Goal: Contribute content: Add original content to the website for others to see

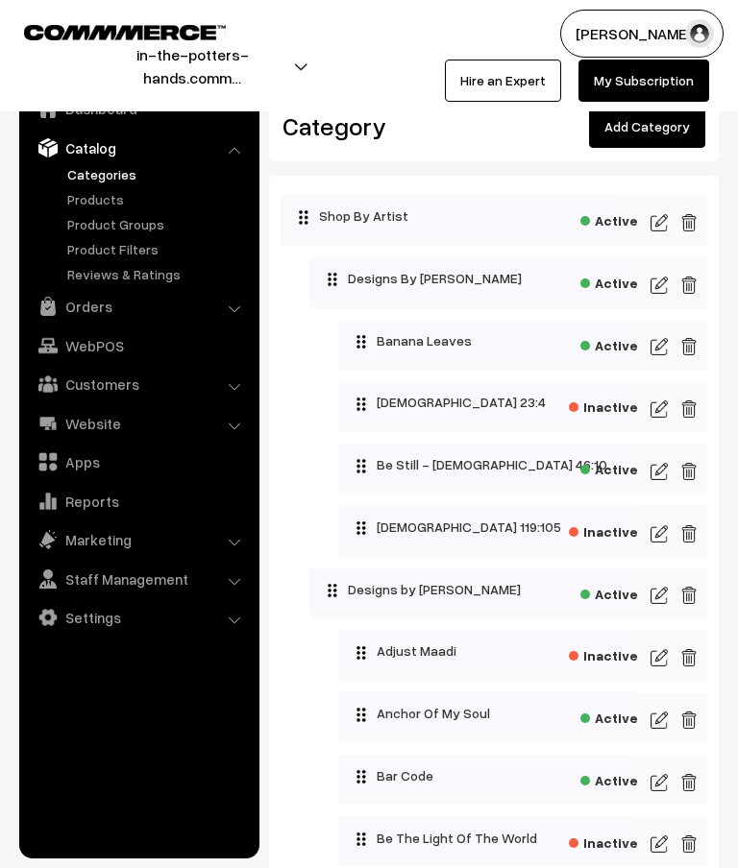
click at [666, 140] on link "Add Category" at bounding box center [647, 127] width 116 height 42
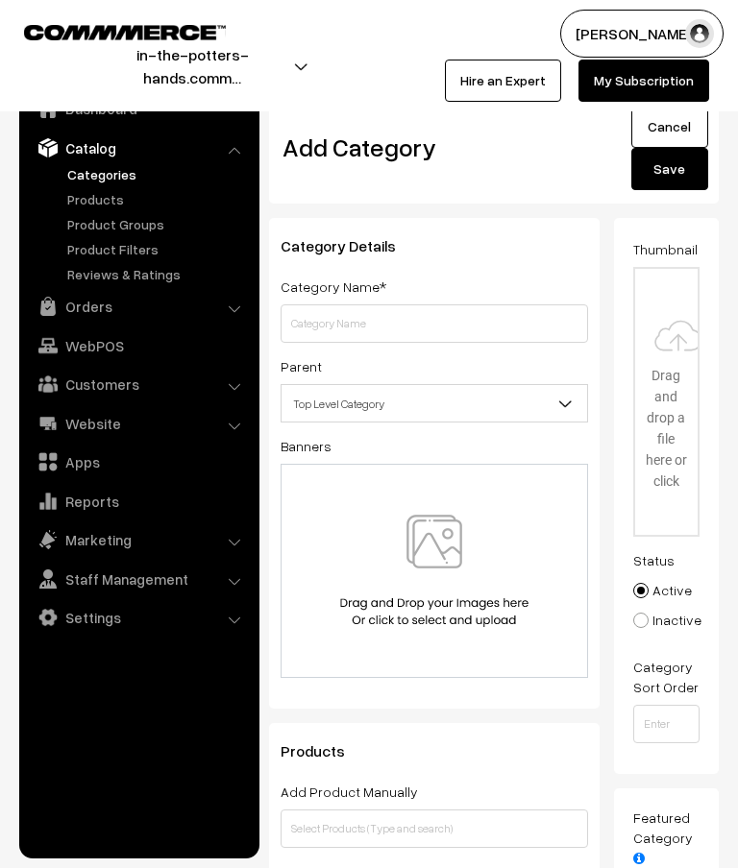
click at [415, 334] on input "text" at bounding box center [433, 323] width 307 height 38
type input "Pure Cotton Collared T-Shirts"
click at [564, 404] on b at bounding box center [565, 403] width 19 height 19
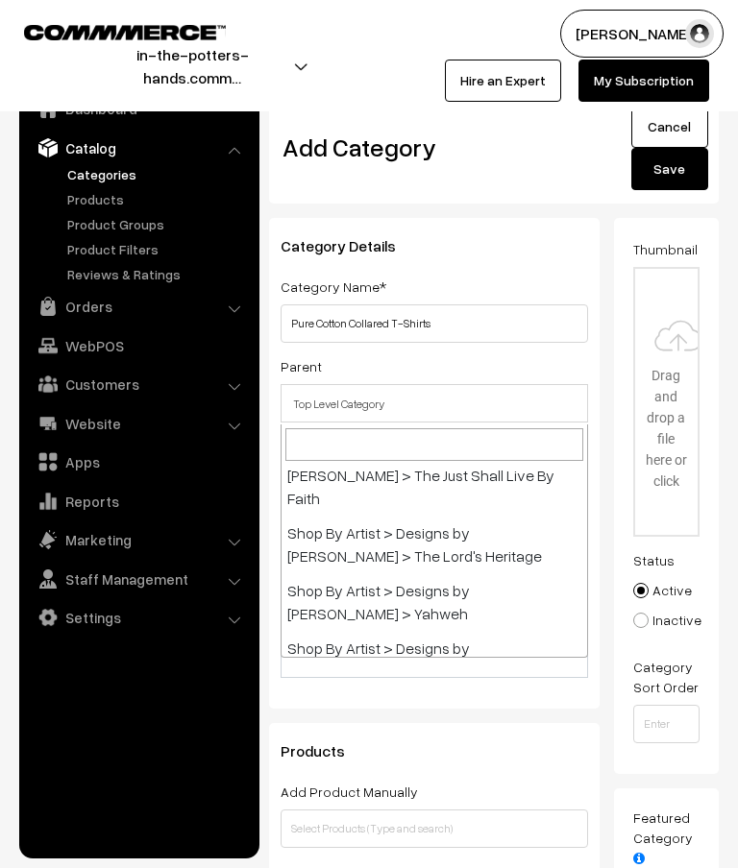
scroll to position [1898, 0]
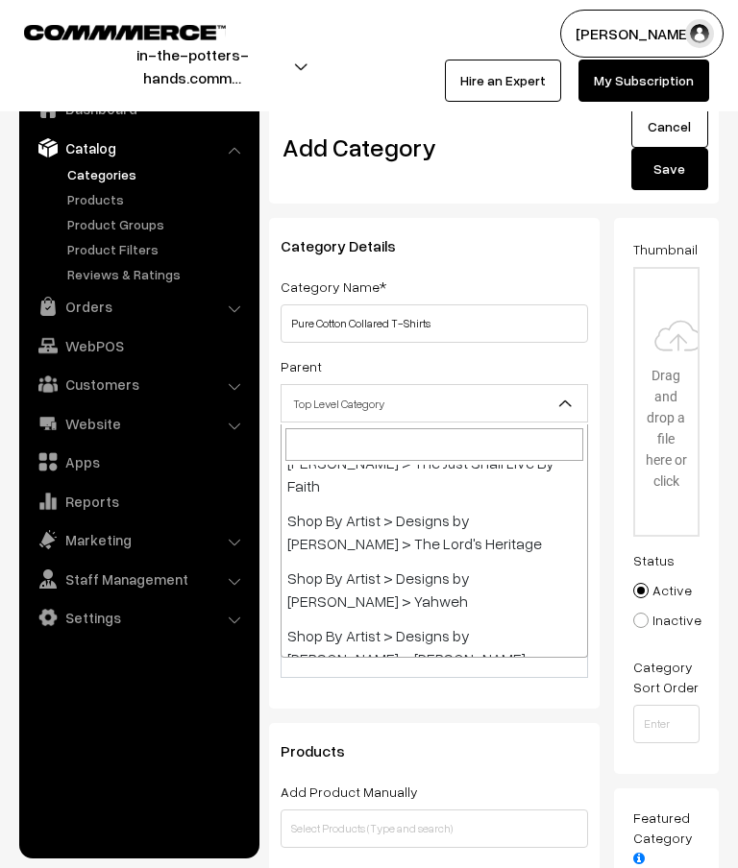
select select "32"
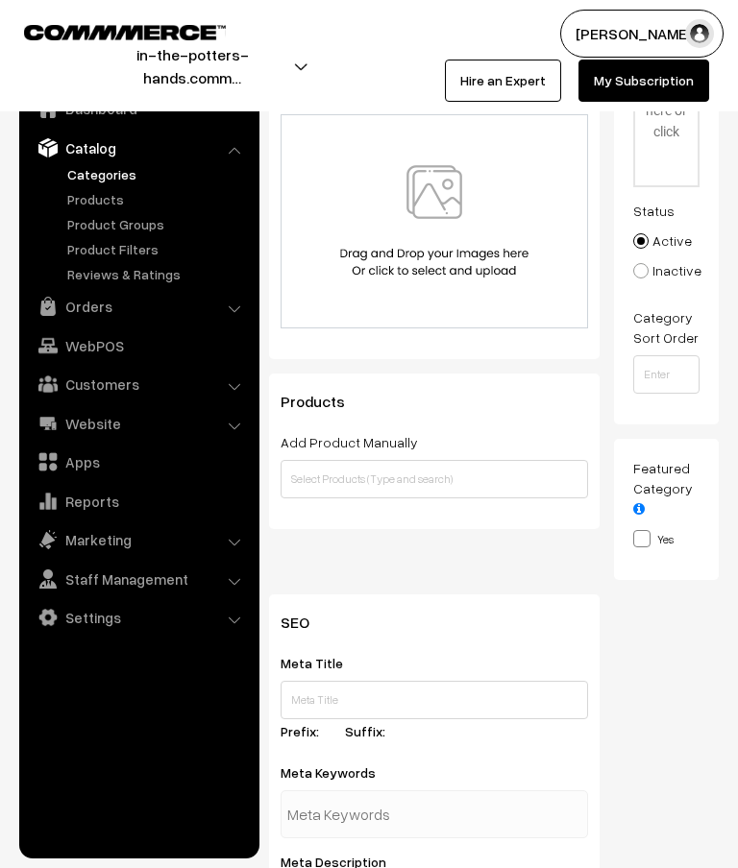
scroll to position [335, 0]
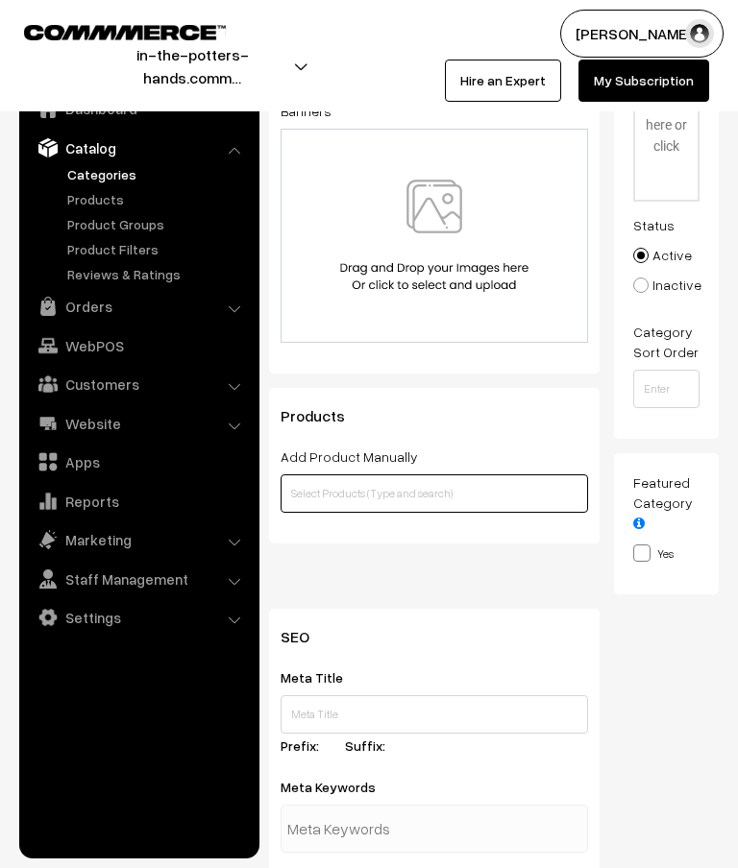
click at [499, 494] on input "text" at bounding box center [433, 494] width 307 height 38
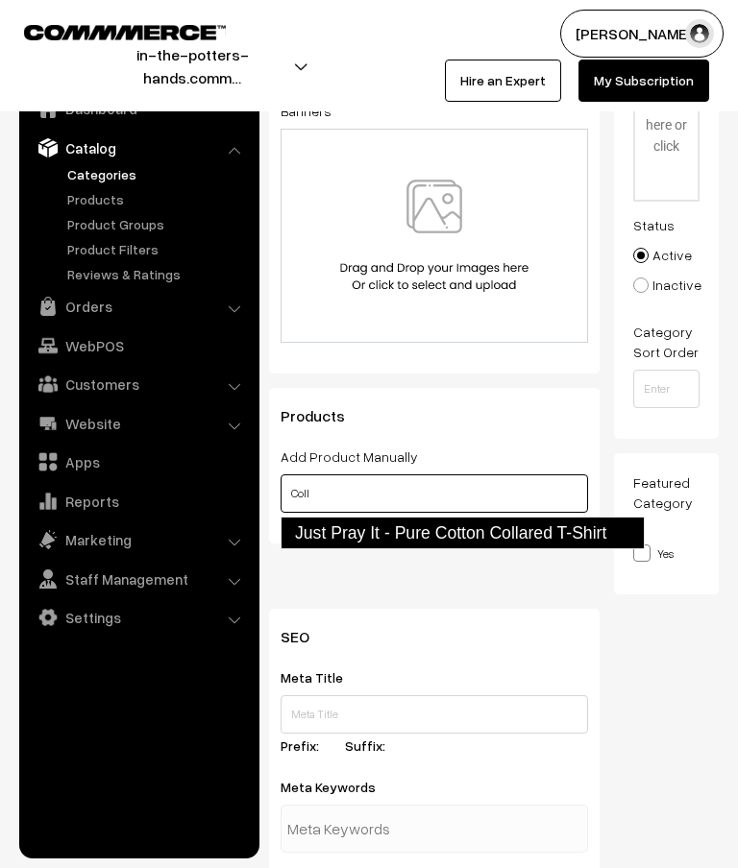
click at [554, 532] on link "Just Pray It - Pure Cotton Collared T-Shirt" at bounding box center [462, 533] width 364 height 33
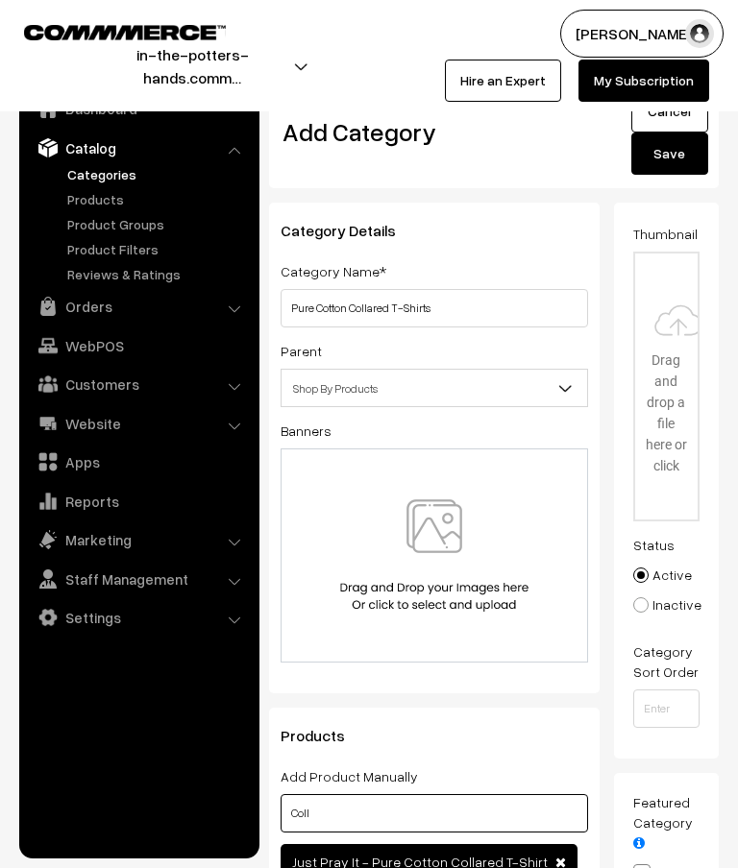
scroll to position [0, 0]
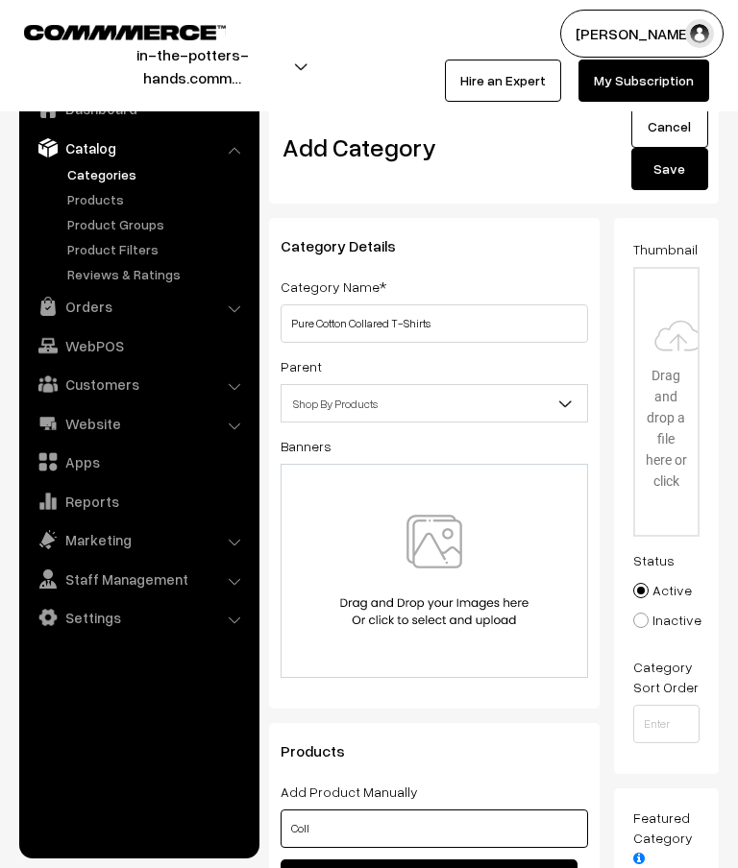
type input "Coll"
click at [677, 175] on button "Save" at bounding box center [669, 169] width 77 height 42
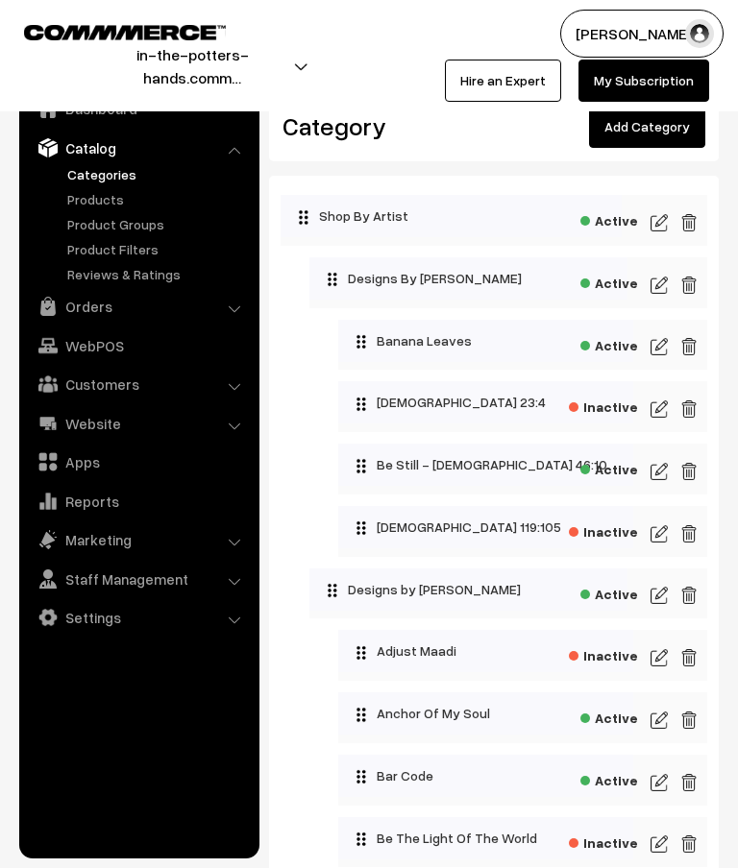
click at [655, 134] on link "Add Category" at bounding box center [647, 127] width 116 height 42
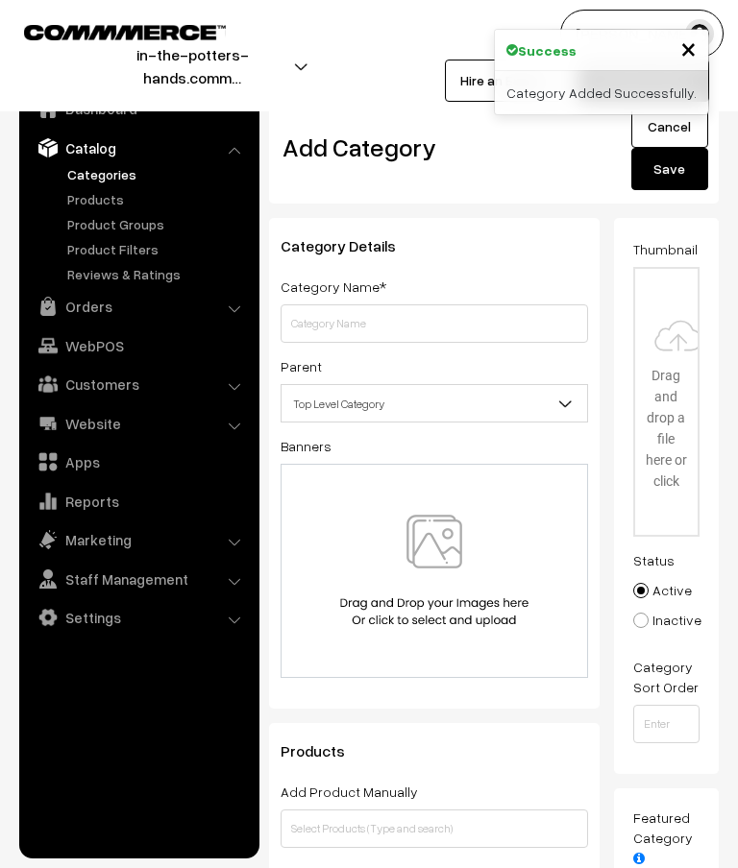
click at [459, 311] on input "text" at bounding box center [433, 323] width 307 height 38
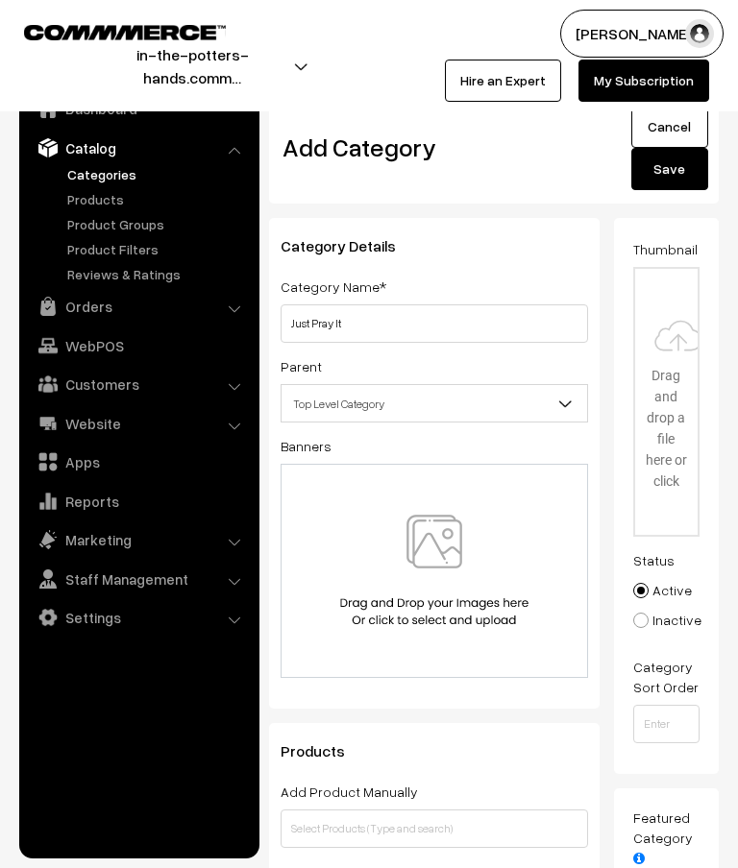
type input "Just Pray It"
click at [554, 408] on span "Top Level Category" at bounding box center [433, 404] width 305 height 34
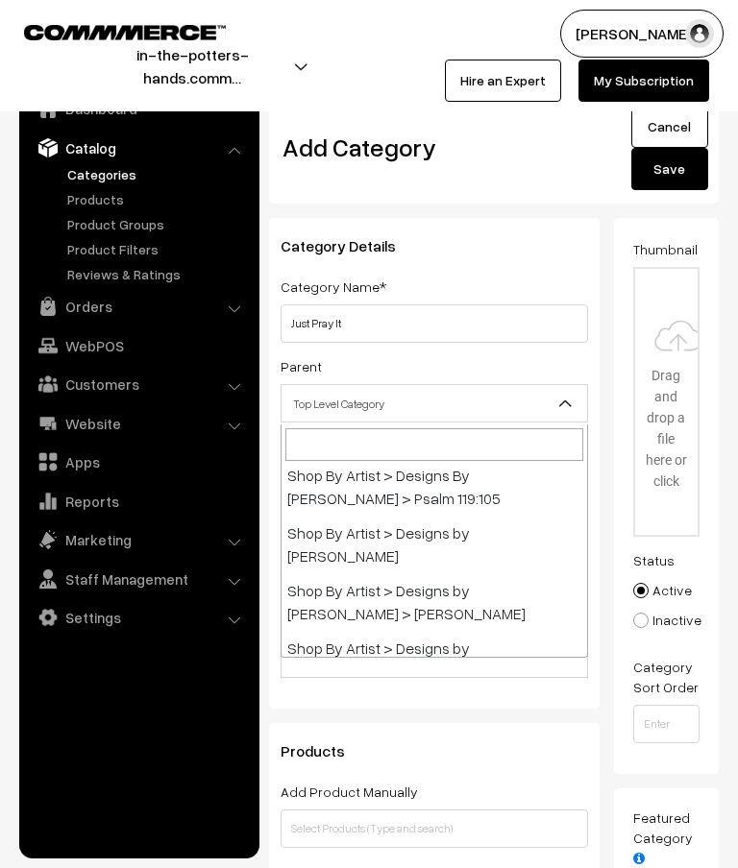
scroll to position [304, 0]
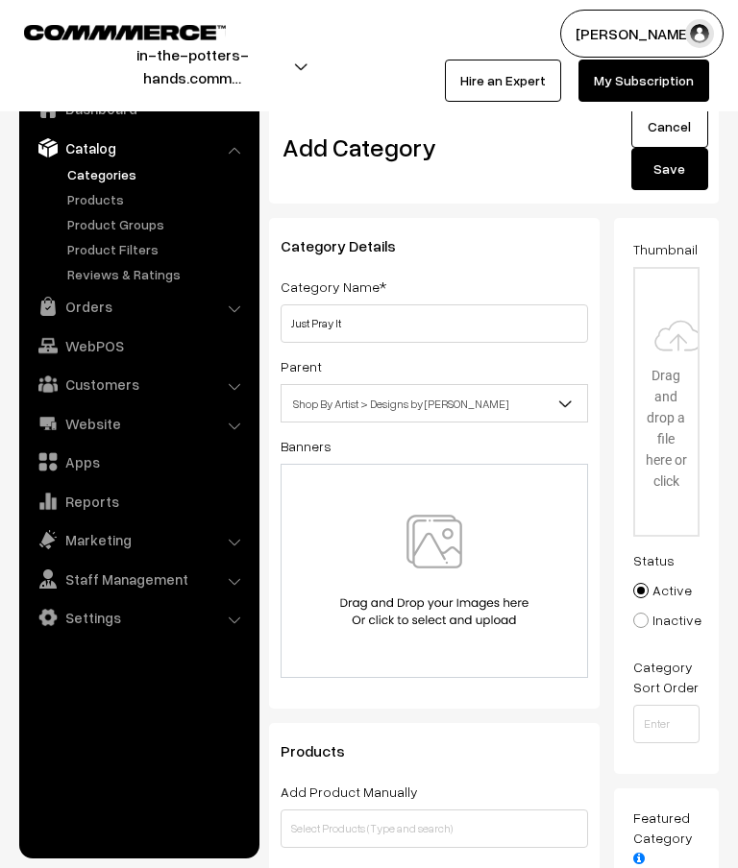
select select "14"
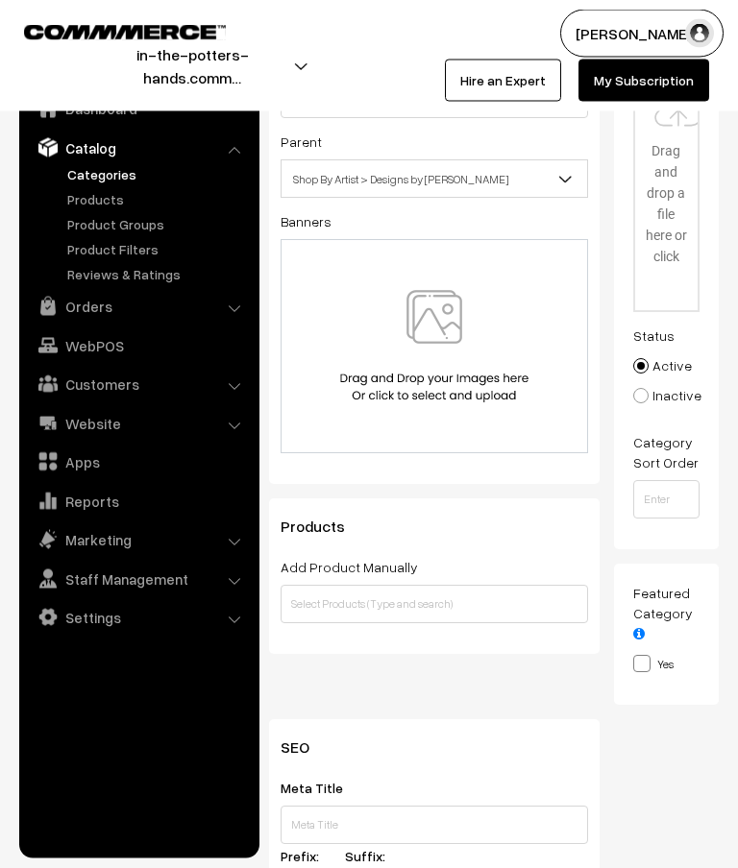
scroll to position [225, 0]
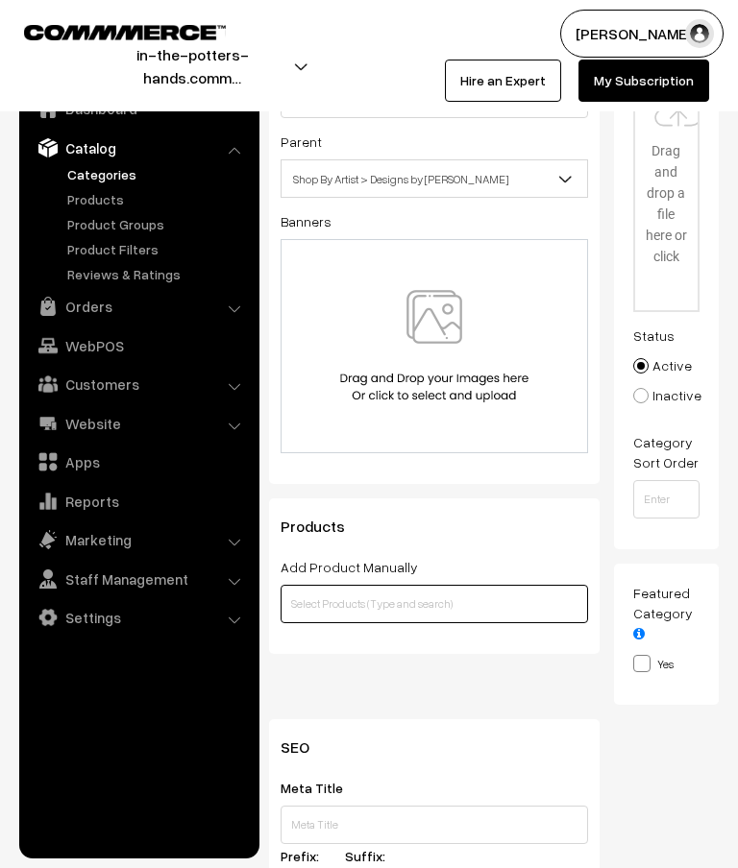
click at [476, 609] on input "text" at bounding box center [433, 604] width 307 height 38
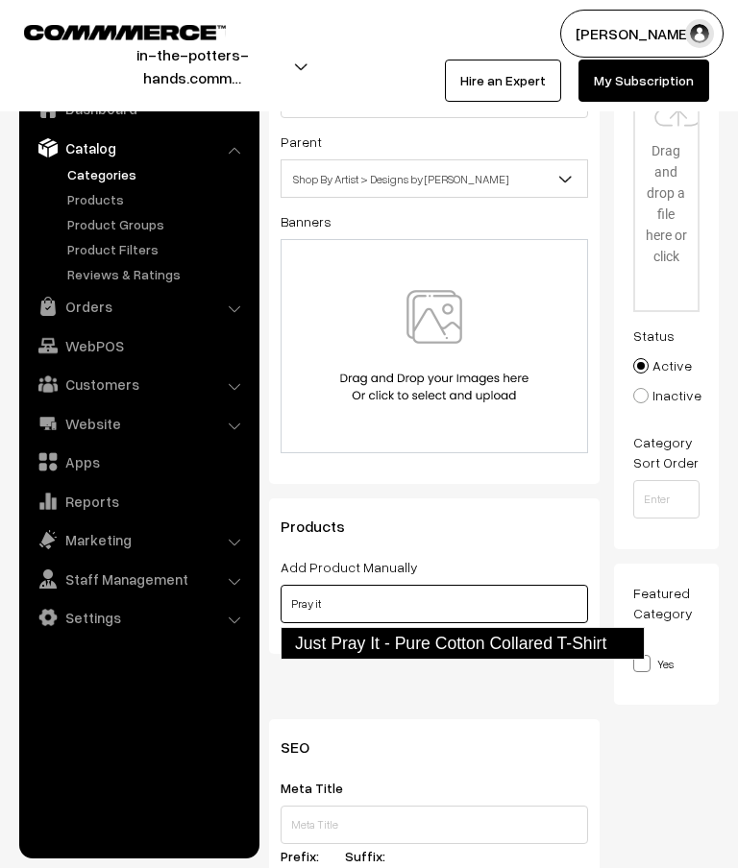
click at [384, 647] on link "Just Pray It - Pure Cotton Collared T-Shirt" at bounding box center [462, 643] width 364 height 33
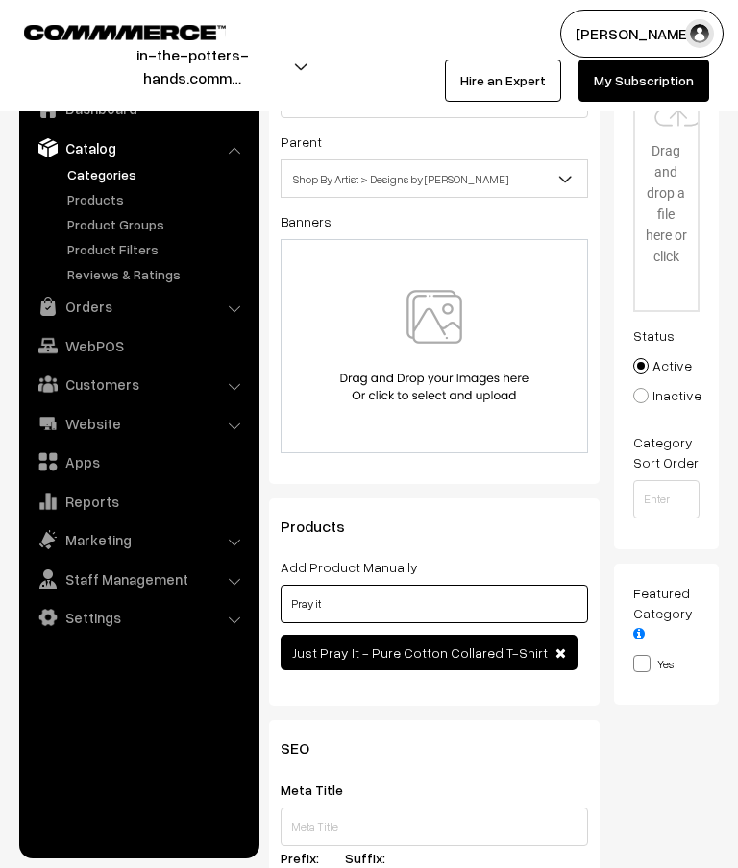
scroll to position [0, 0]
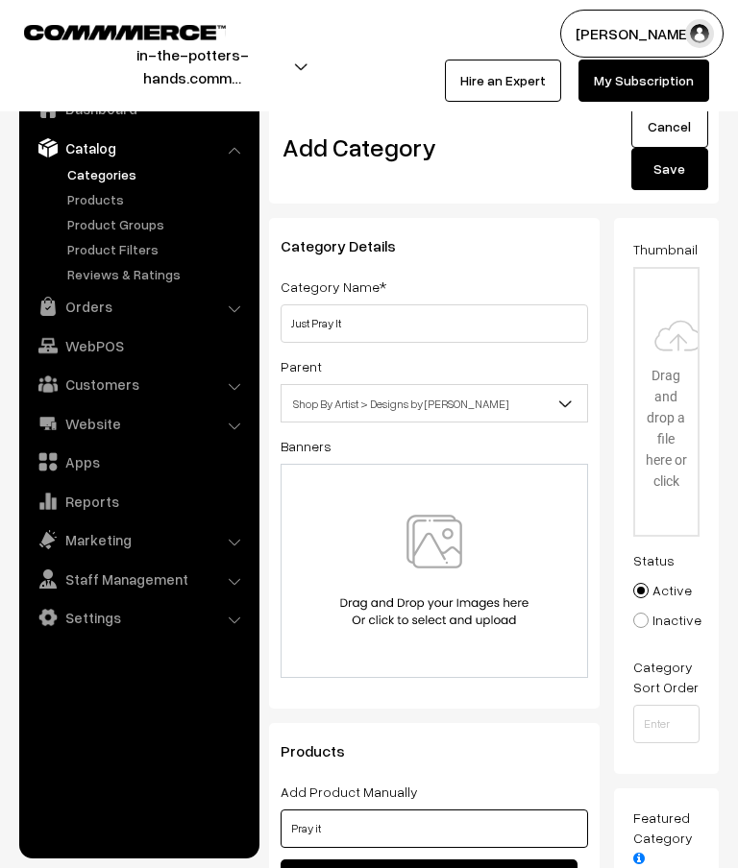
type input "Pray it"
click at [669, 170] on button "Save" at bounding box center [669, 169] width 77 height 42
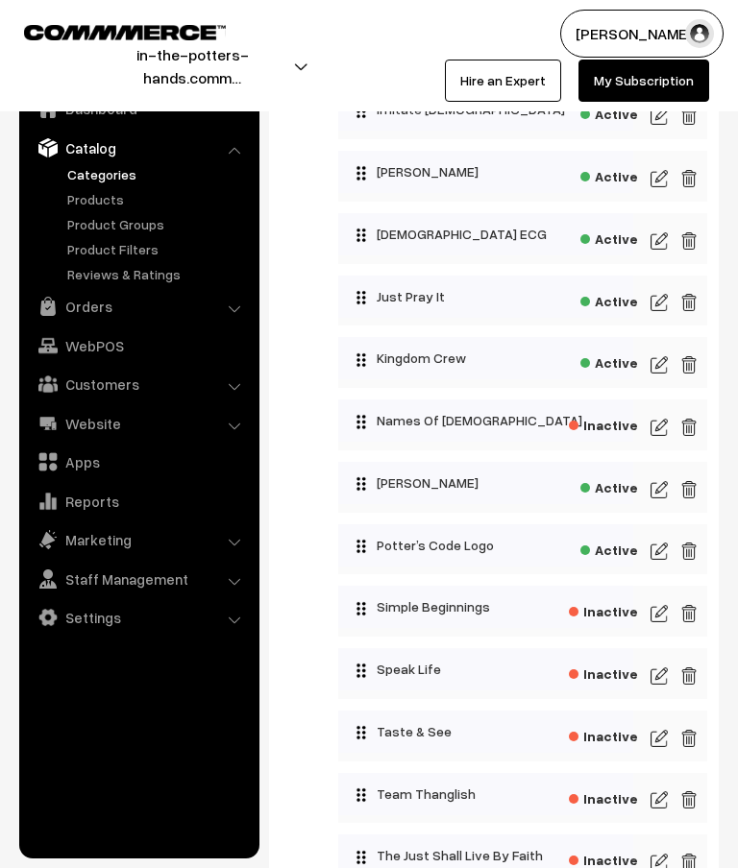
scroll to position [1287, 0]
click at [661, 308] on img at bounding box center [658, 303] width 17 height 23
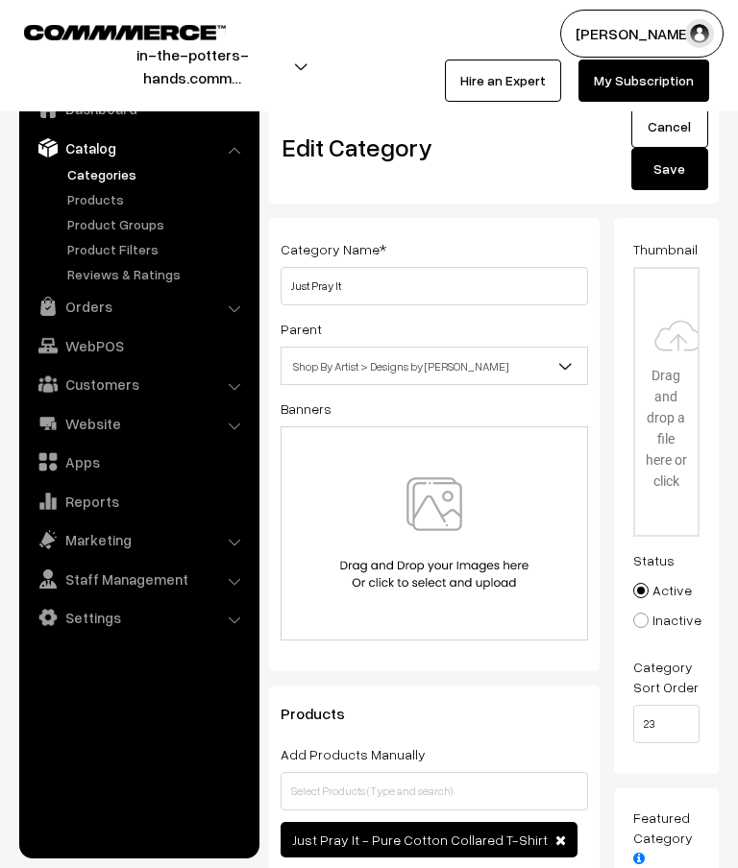
click at [673, 365] on input "file" at bounding box center [666, 402] width 63 height 266
type input "C:\fakepath\watermarked.png"
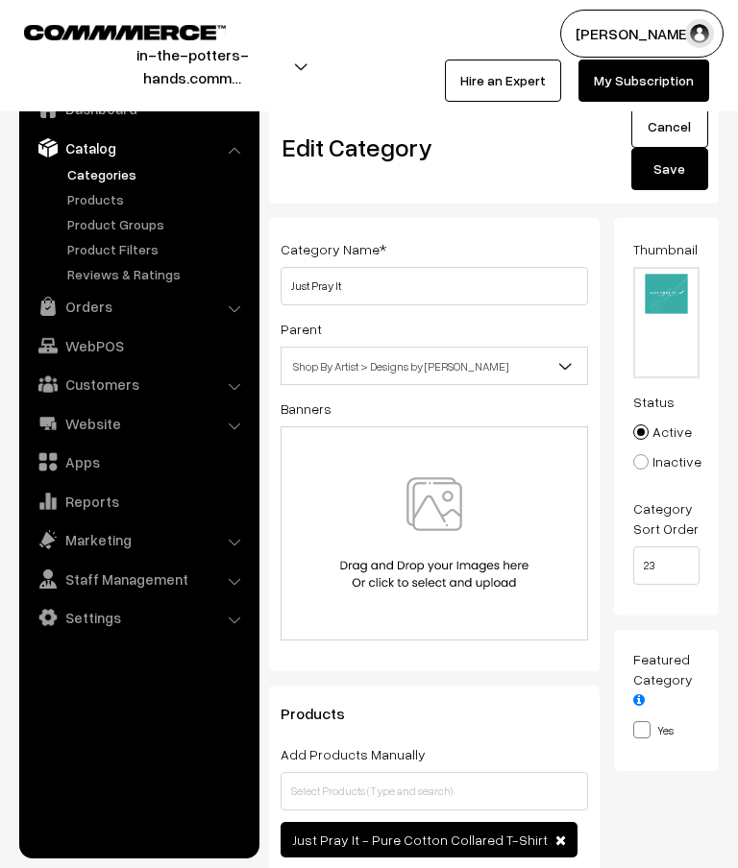
click at [688, 170] on button "Save" at bounding box center [669, 169] width 77 height 42
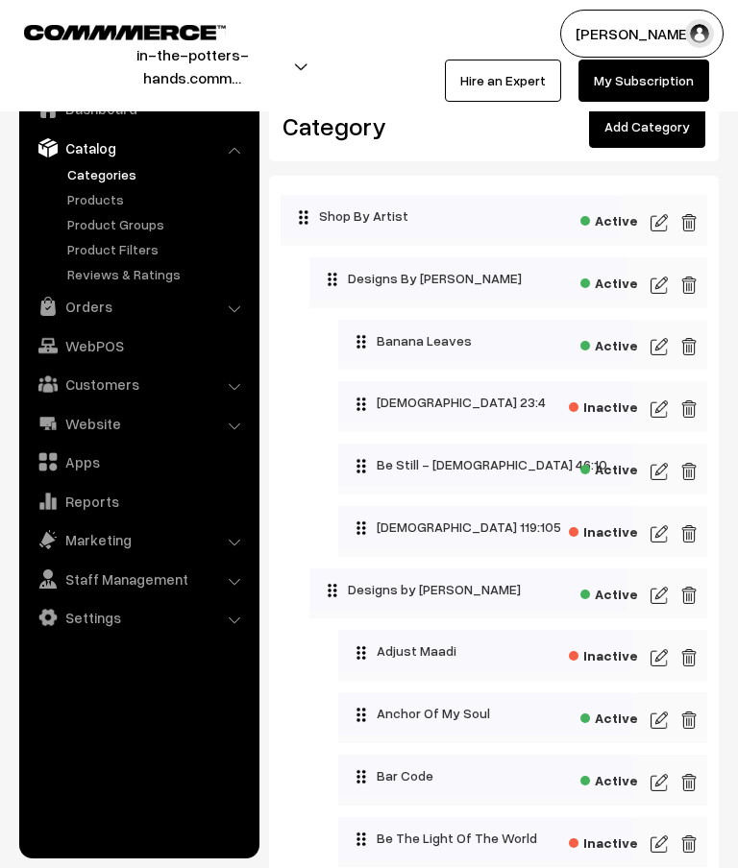
click at [665, 725] on img at bounding box center [658, 720] width 17 height 23
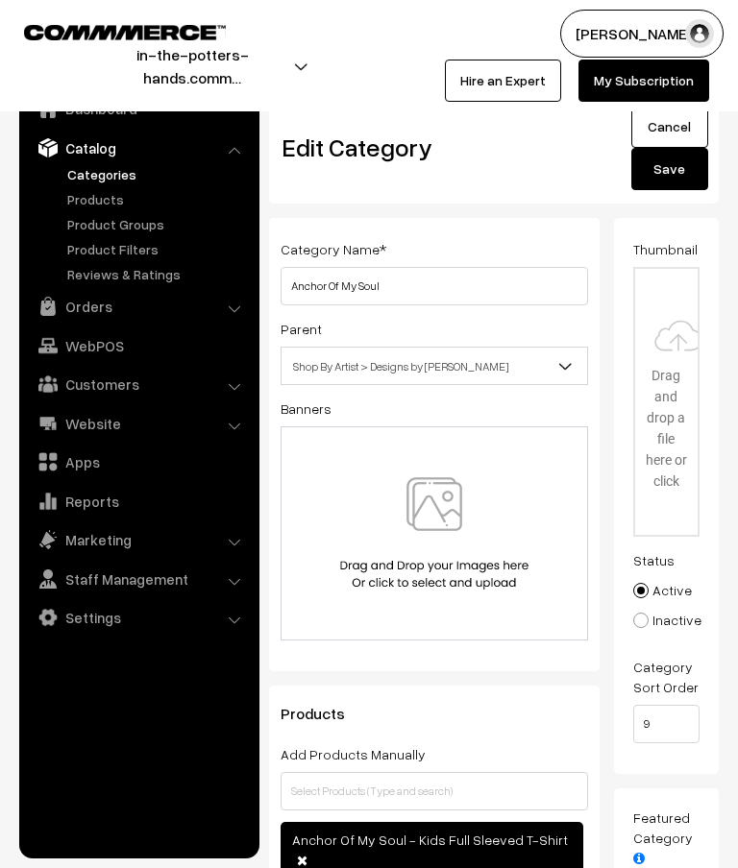
click at [669, 385] on input "file" at bounding box center [666, 402] width 63 height 266
type input "C:\fakepath\watermarked.png"
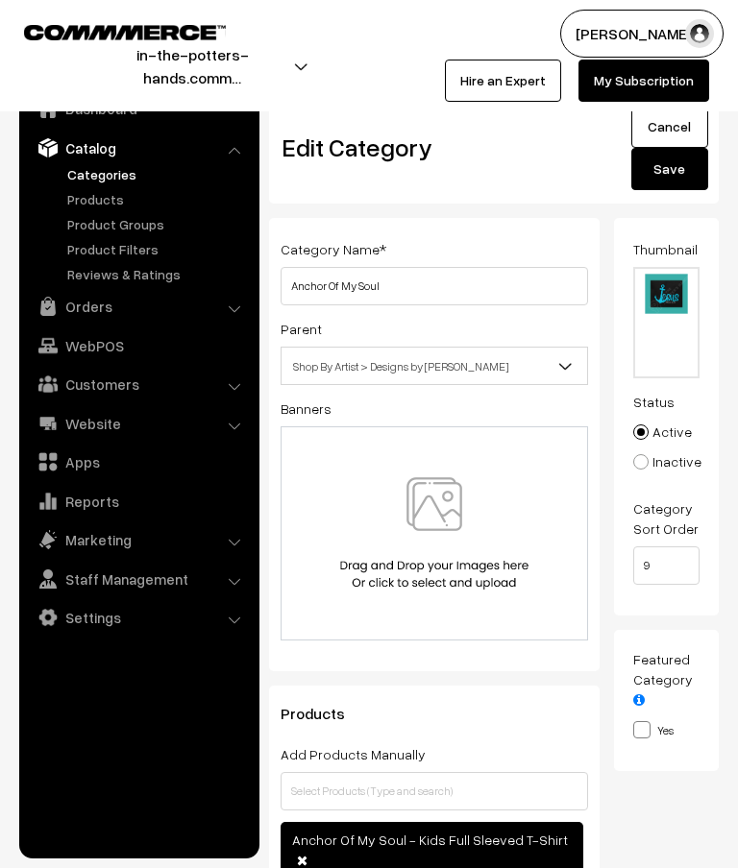
click at [686, 165] on button "Save" at bounding box center [669, 169] width 77 height 42
